Goal: Transaction & Acquisition: Purchase product/service

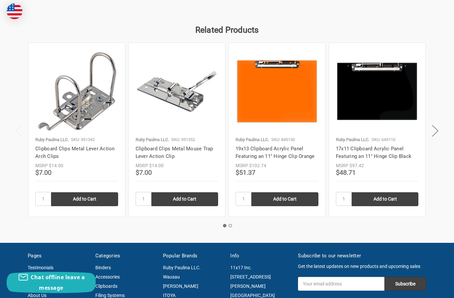
scroll to position [850, 0]
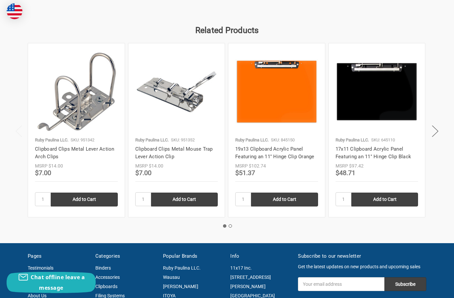
click at [152, 133] on div at bounding box center [176, 91] width 83 height 83
click at [156, 75] on img at bounding box center [176, 91] width 83 height 43
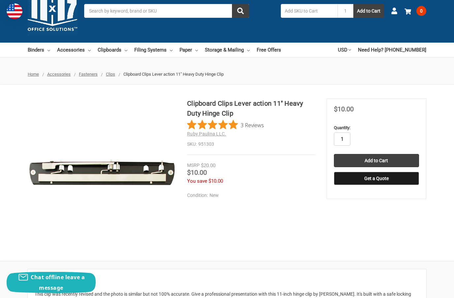
click at [342, 141] on input "1" at bounding box center [342, 138] width 16 height 13
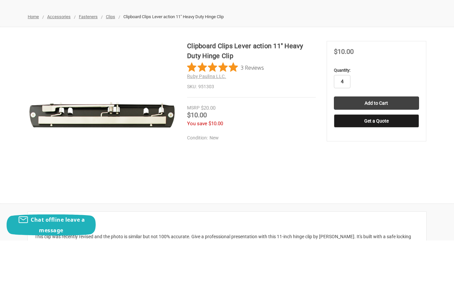
type input "4"
click at [379, 154] on input "Add to Cart" at bounding box center [376, 160] width 85 height 13
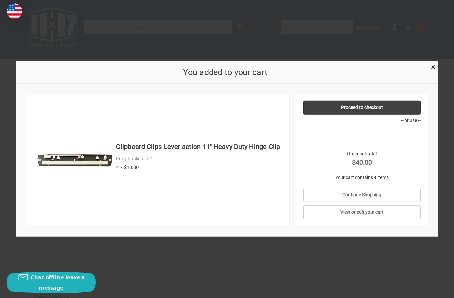
scroll to position [2, 0]
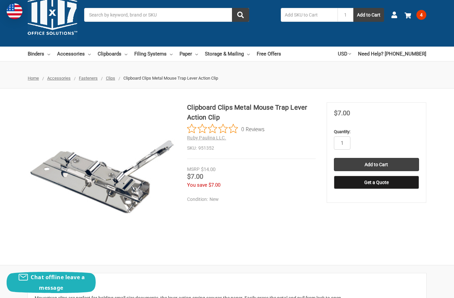
scroll to position [19, 0]
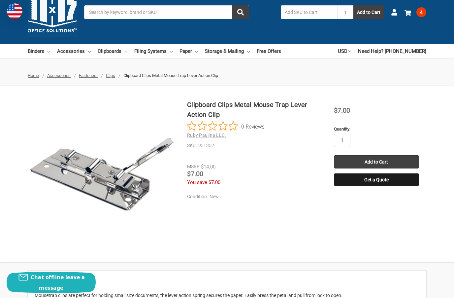
click at [423, 11] on span "4" at bounding box center [421, 12] width 10 height 10
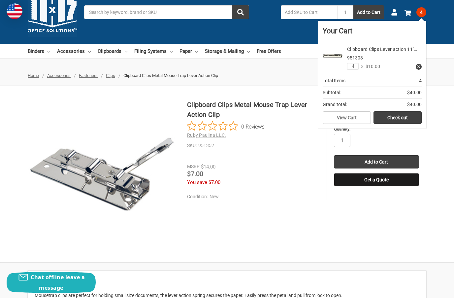
click at [351, 66] on input "4" at bounding box center [353, 66] width 12 height 7
type input "1"
click at [398, 119] on link "Check out" at bounding box center [397, 117] width 48 height 13
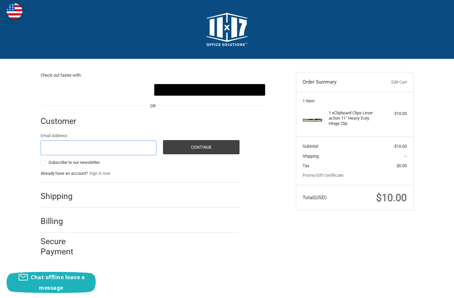
click at [51, 146] on input "Email Address" at bounding box center [99, 147] width 116 height 15
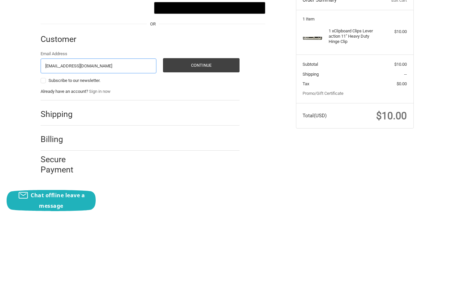
type input "renmanz@msn.com"
click at [196, 140] on button "Continue" at bounding box center [201, 147] width 77 height 14
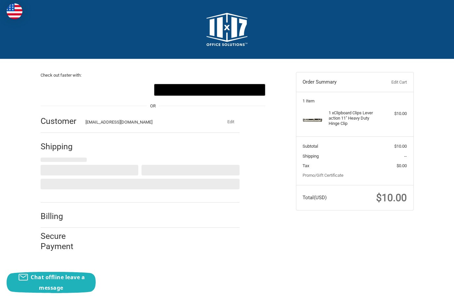
select select "US"
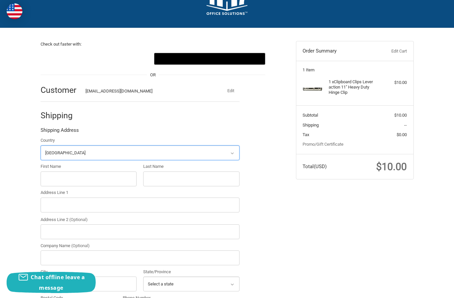
scroll to position [73, 0]
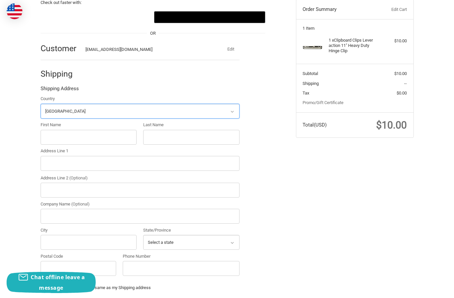
click at [53, 110] on select "Select a country Afghanistan Åland Islands Albania Algeria American Samoa Andor…" at bounding box center [140, 111] width 199 height 15
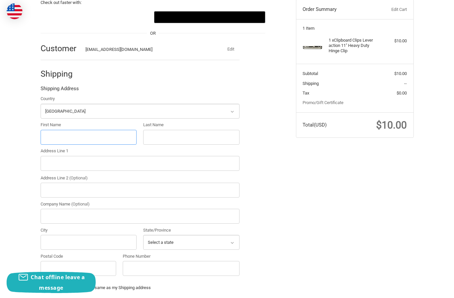
click at [46, 138] on input "First Name" at bounding box center [89, 137] width 96 height 15
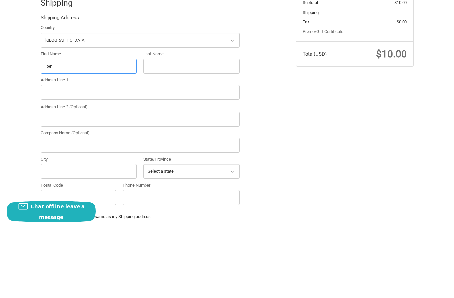
type input "Ren"
click at [151, 130] on input "Last Name" at bounding box center [191, 137] width 96 height 15
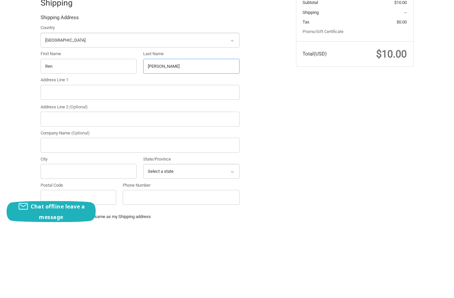
type input "Smith"
click at [51, 156] on input "Address Line 1" at bounding box center [140, 163] width 199 height 15
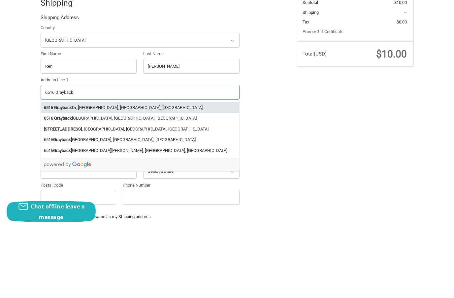
click at [48, 175] on strong "6516" at bounding box center [48, 178] width 9 height 7
type input "6516 Grayback Dr"
type input "North Las Vegas"
type input "89084"
select select "NV"
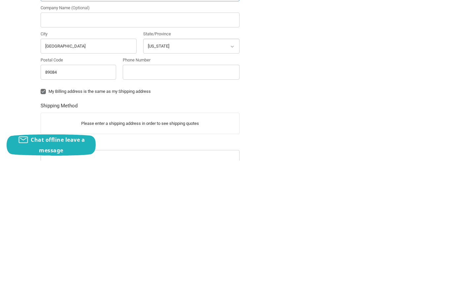
scroll to position [134, 0]
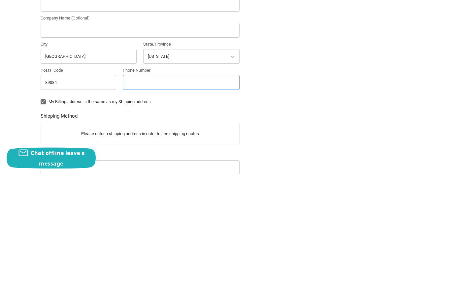
click at [130, 199] on input "Phone Number" at bounding box center [181, 206] width 117 height 15
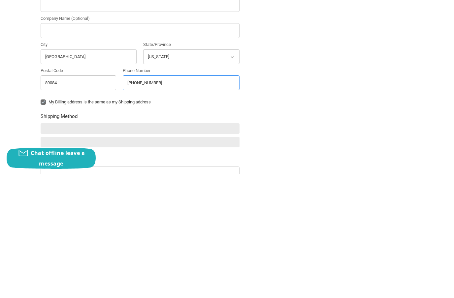
type input "928-230-4385"
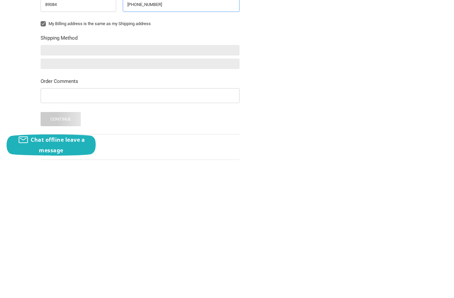
scroll to position [200, 0]
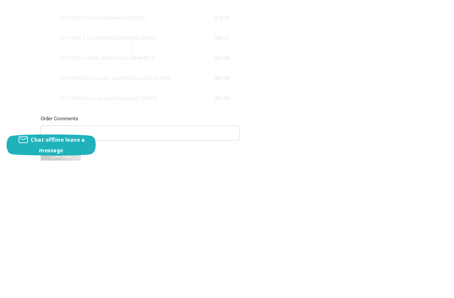
radio input "true"
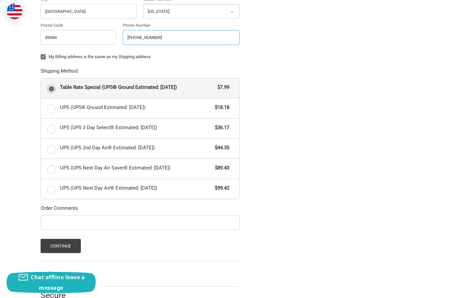
scroll to position [294, 0]
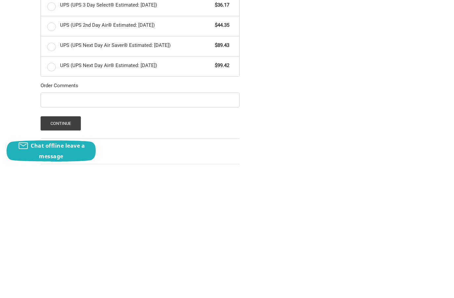
type input "928-230-4385"
click at [61, 247] on button "Continue" at bounding box center [61, 254] width 41 height 14
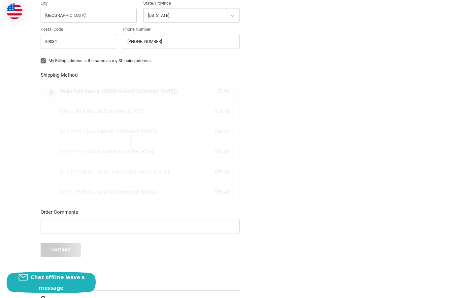
scroll to position [0, 0]
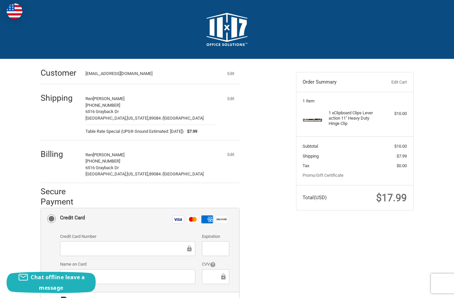
click at [398, 81] on link "Edit Cart" at bounding box center [390, 82] width 33 height 7
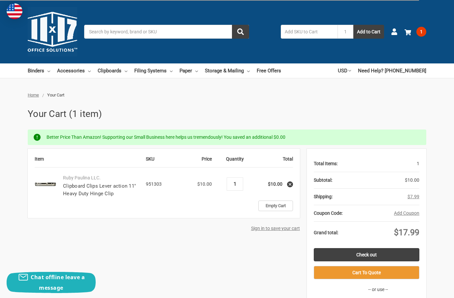
click at [234, 185] on input "1" at bounding box center [235, 184] width 12 height 6
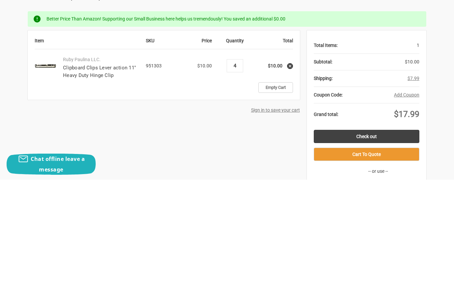
type input "4"
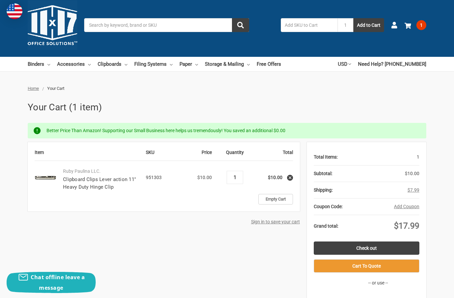
click at [238, 176] on input "1" at bounding box center [235, 177] width 12 height 6
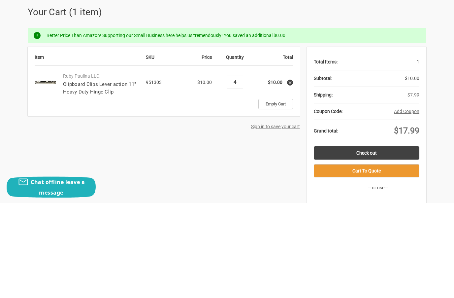
type input "4"
click at [116, 123] on div "Better Price Than Amazon! Supporting our Small Business here helps us tremendou…" at bounding box center [227, 131] width 399 height 16
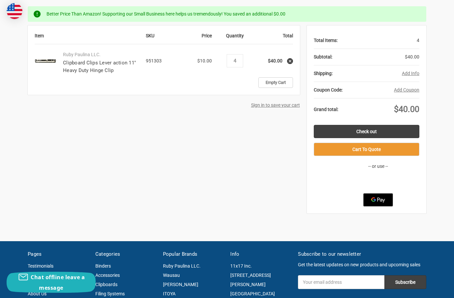
scroll to position [123, 0]
click at [413, 73] on button "Add Info" at bounding box center [410, 73] width 17 height 7
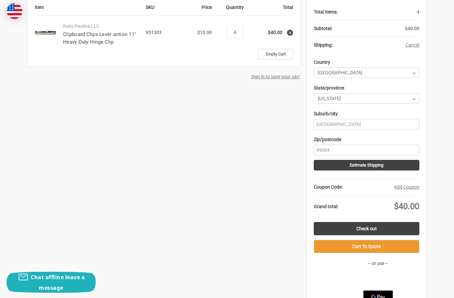
scroll to position [152, 0]
click at [375, 165] on button "Estimate Shipping" at bounding box center [367, 164] width 106 height 11
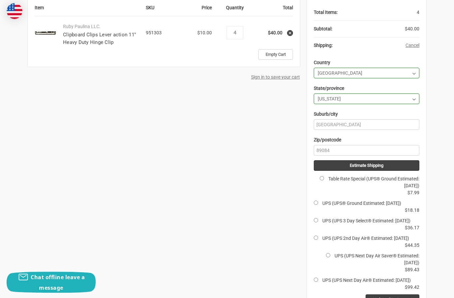
scroll to position [144, 0]
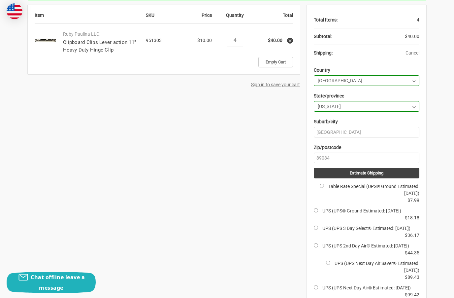
click at [320, 185] on input "Table Rate Special (UPS® Ground Estimated: [DATE])" at bounding box center [322, 185] width 4 height 4
radio input "true"
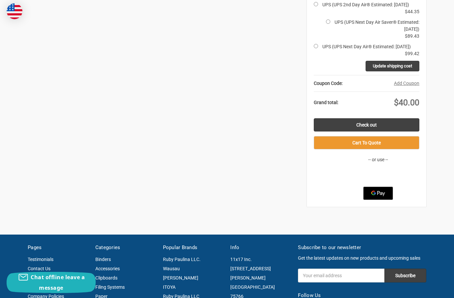
scroll to position [384, 0]
click at [366, 149] on button "Cart To Quote" at bounding box center [367, 142] width 106 height 13
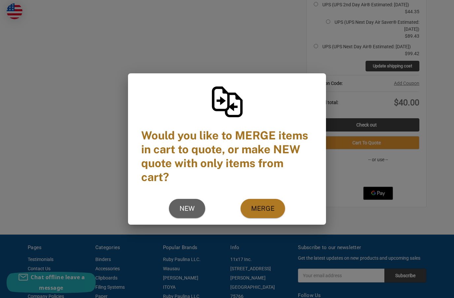
click at [263, 211] on span "Merge" at bounding box center [262, 208] width 23 height 7
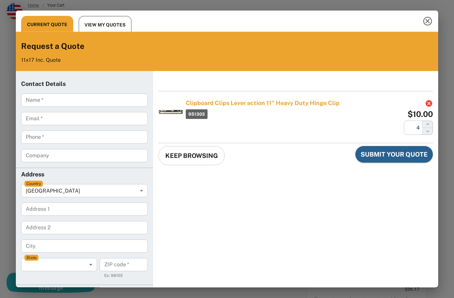
scroll to position [90, 0]
click at [429, 21] on icon "Close this quote dialog" at bounding box center [427, 21] width 11 height 11
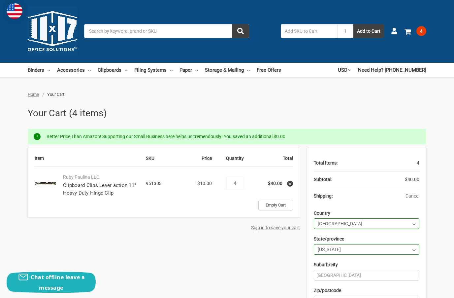
scroll to position [0, 0]
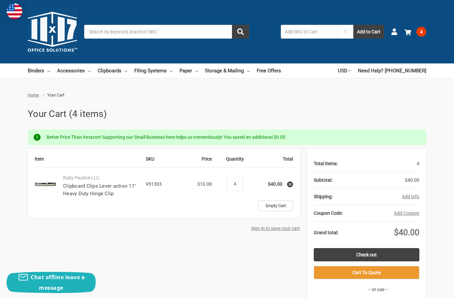
click at [396, 29] on use at bounding box center [394, 31] width 6 height 7
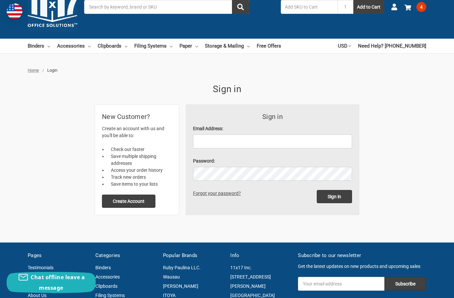
scroll to position [25, 0]
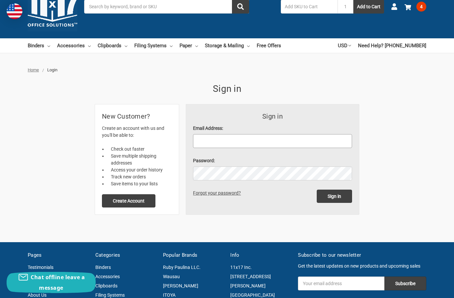
click at [210, 145] on input "Email Address:" at bounding box center [272, 141] width 159 height 14
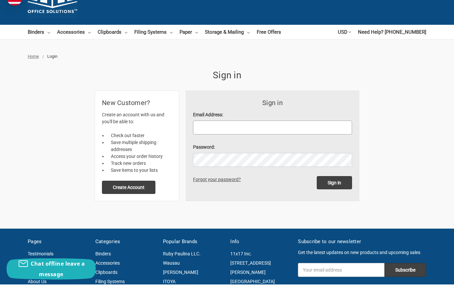
scroll to position [0, 0]
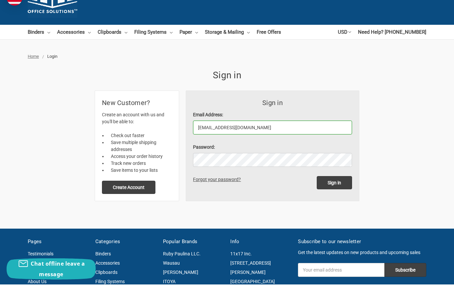
click at [206, 134] on input "[EMAIL_ADDRESS][DOMAIN_NAME]" at bounding box center [272, 141] width 159 height 14
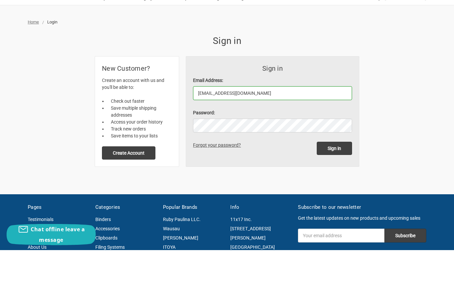
click at [254, 134] on input "renmanz@msn.com" at bounding box center [272, 141] width 159 height 14
click at [255, 134] on input "renmanz@msn.com" at bounding box center [272, 141] width 159 height 14
type input "renmanz@msn.com"
click at [121, 194] on button "Create Account" at bounding box center [128, 200] width 53 height 13
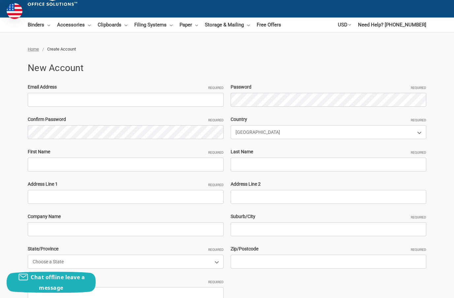
scroll to position [46, 0]
click at [33, 103] on input "Email Address Required" at bounding box center [126, 100] width 196 height 14
paste input "[EMAIL_ADDRESS][DOMAIN_NAME]"
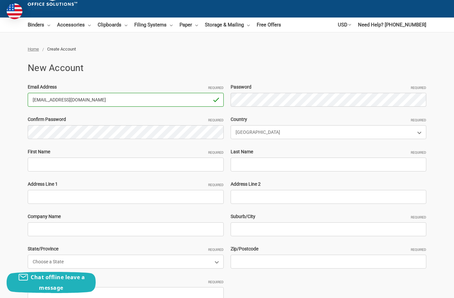
type input "[EMAIL_ADDRESS][DOMAIN_NAME]"
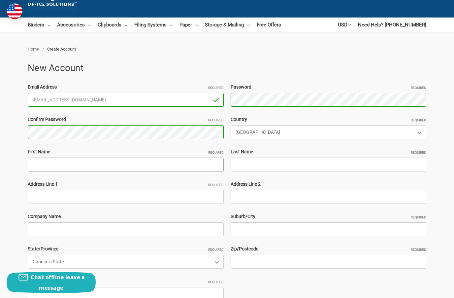
click at [38, 166] on input "First Name Required" at bounding box center [126, 164] width 196 height 14
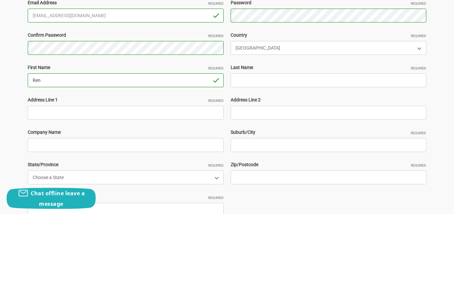
type input "Ren"
click at [276, 157] on input "Last Name Required" at bounding box center [329, 164] width 196 height 14
type input "s"
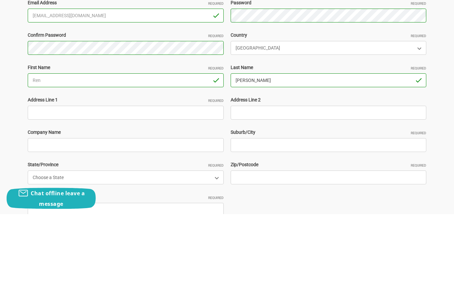
type input "[PERSON_NAME]"
click at [41, 190] on input "Address Line 1 Required" at bounding box center [126, 197] width 196 height 14
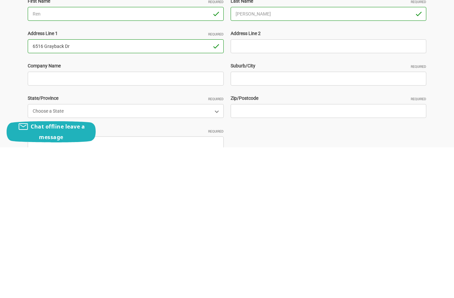
type input "6516 Grayback Dr"
click at [40, 254] on select "Choose a State Alabama Alaska American Samoa Arizona Arkansas Armed Forces Afri…" at bounding box center [126, 261] width 196 height 14
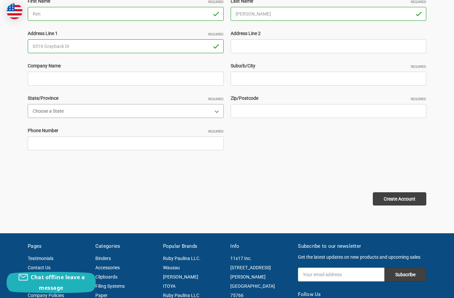
select select "Nevada"
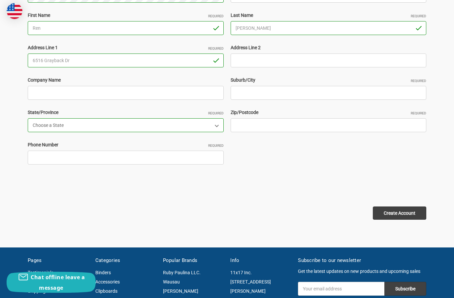
scroll to position [182, 0]
click at [279, 89] on input "Suburb/City Required" at bounding box center [329, 93] width 196 height 14
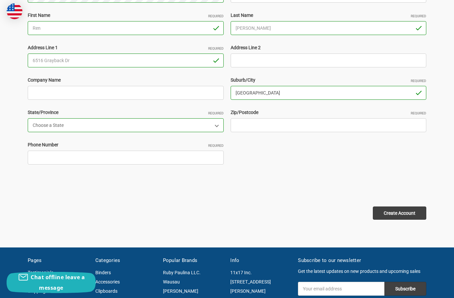
type input "North Las Vegas"
click at [284, 121] on input "Zip/Postcode Required" at bounding box center [329, 125] width 196 height 14
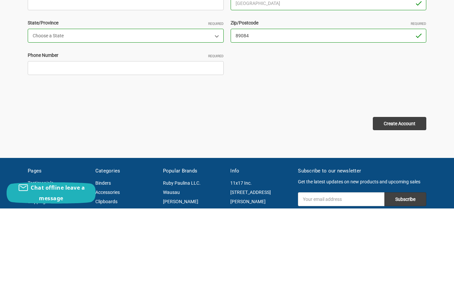
type input "89084"
click at [36, 150] on input "Phone Number Required" at bounding box center [126, 157] width 196 height 14
type input "928-230-4385"
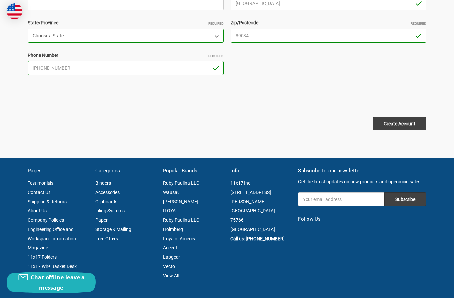
click at [404, 123] on input "Create Account" at bounding box center [399, 123] width 53 height 13
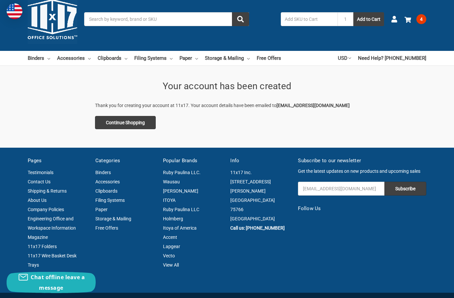
click at [111, 124] on link "Continue Shopping" at bounding box center [125, 122] width 61 height 13
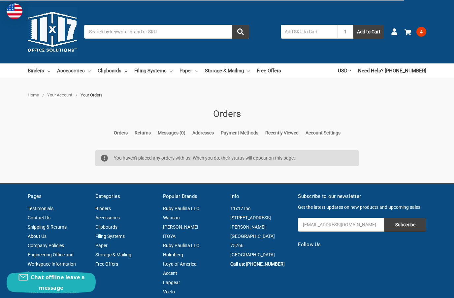
click at [419, 31] on span "4" at bounding box center [421, 32] width 10 height 10
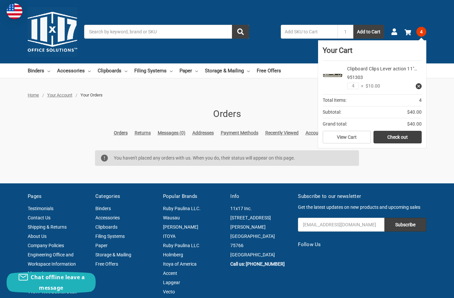
click at [392, 136] on link "Check out" at bounding box center [397, 137] width 48 height 13
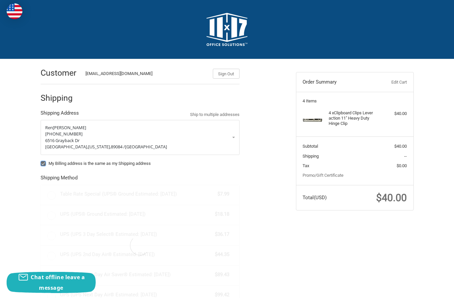
radio input "true"
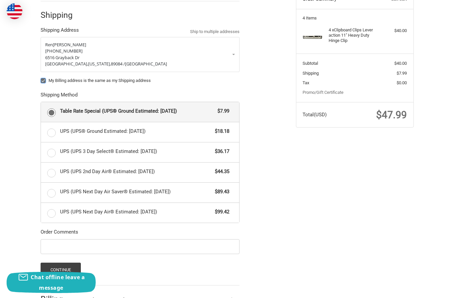
scroll to position [121, 0]
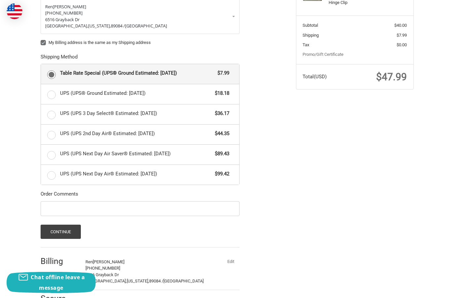
click at [55, 235] on button "Continue" at bounding box center [61, 231] width 41 height 14
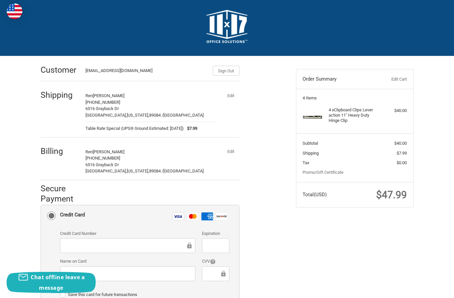
scroll to position [0, 0]
